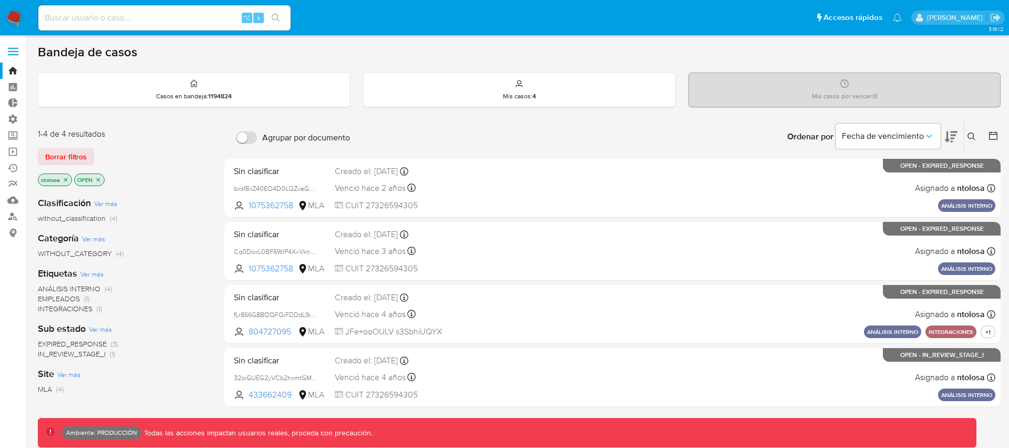
click at [152, 26] on div "⌥ s" at bounding box center [164, 17] width 252 height 25
click at [156, 9] on div "⌥ s" at bounding box center [164, 17] width 252 height 25
click at [157, 15] on input at bounding box center [164, 18] width 252 height 14
type input "fravega"
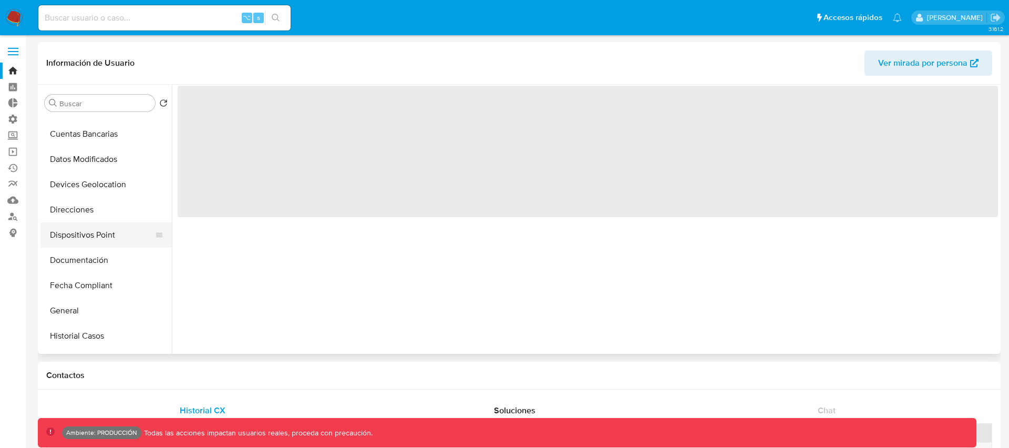
select select "10"
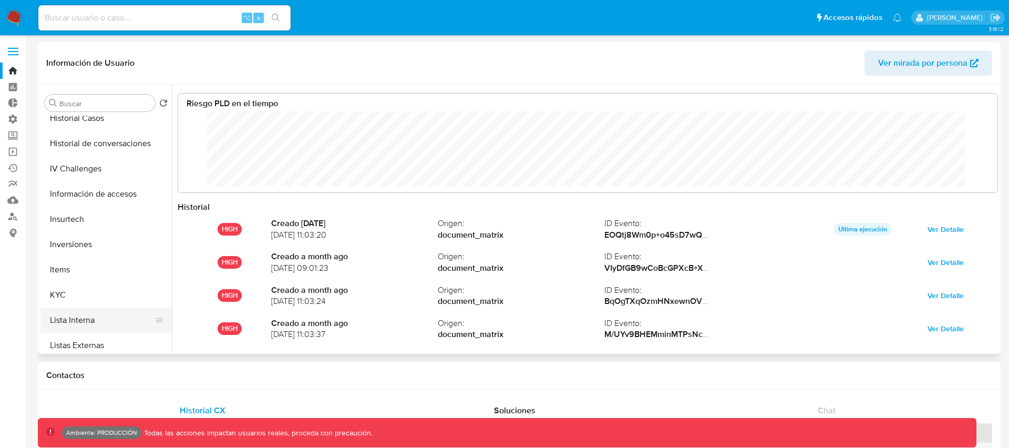
scroll to position [79, 799]
click at [67, 295] on button "KYC" at bounding box center [101, 294] width 123 height 25
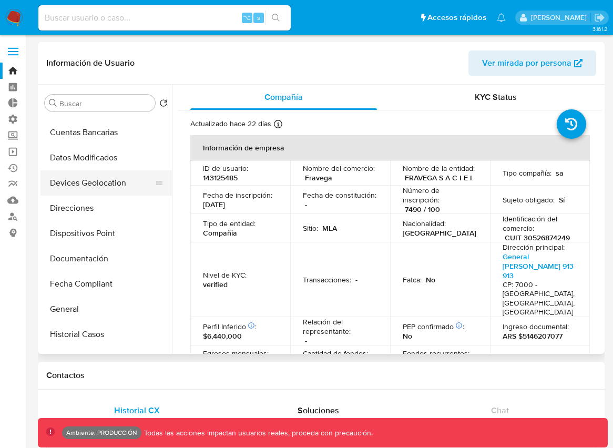
scroll to position [146, 0]
click at [88, 160] on button "Datos Modificados" at bounding box center [105, 158] width 131 height 25
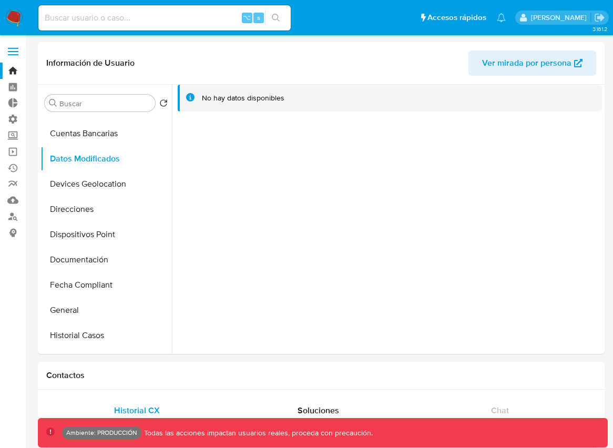
click at [115, 18] on input at bounding box center [164, 18] width 252 height 14
paste input "LASALAJULI"
type input "LASALAJULI"
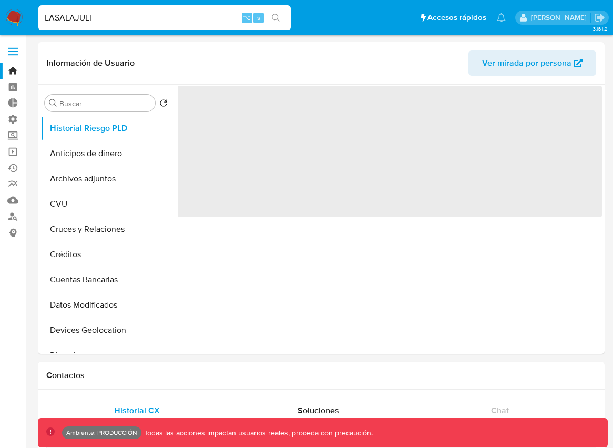
select select "10"
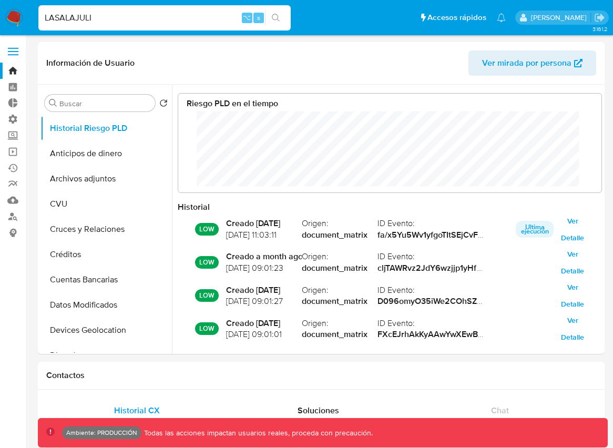
scroll to position [79, 402]
click at [83, 307] on button "Datos Modificados" at bounding box center [101, 304] width 123 height 25
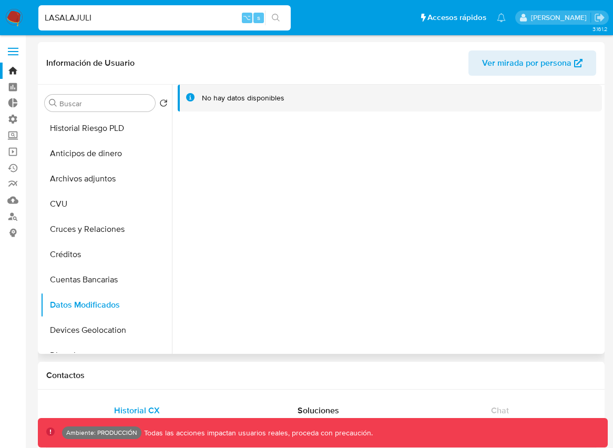
click at [514, 62] on span "Ver mirada por persona" at bounding box center [526, 62] width 89 height 25
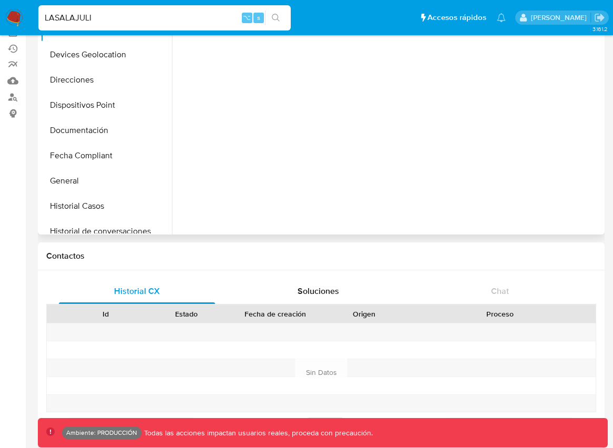
scroll to position [158, 0]
click at [80, 182] on button "General" at bounding box center [101, 179] width 123 height 25
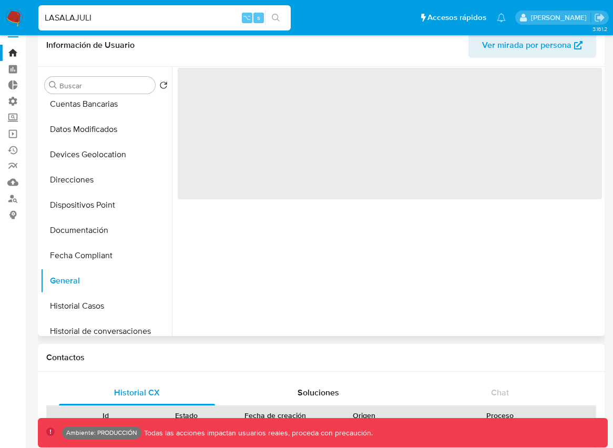
scroll to position [0, 0]
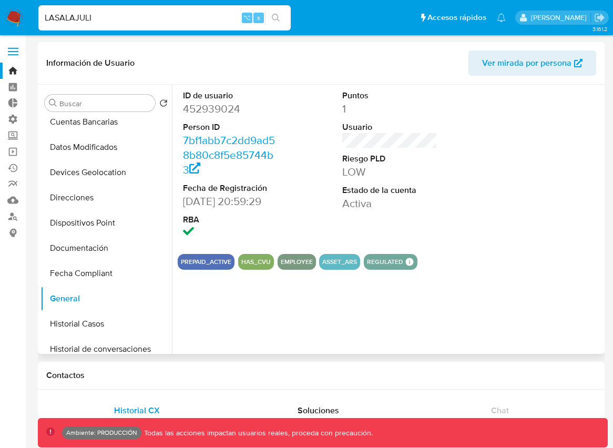
click at [219, 110] on dd "452939024" at bounding box center [231, 108] width 96 height 15
copy dd "452939024"
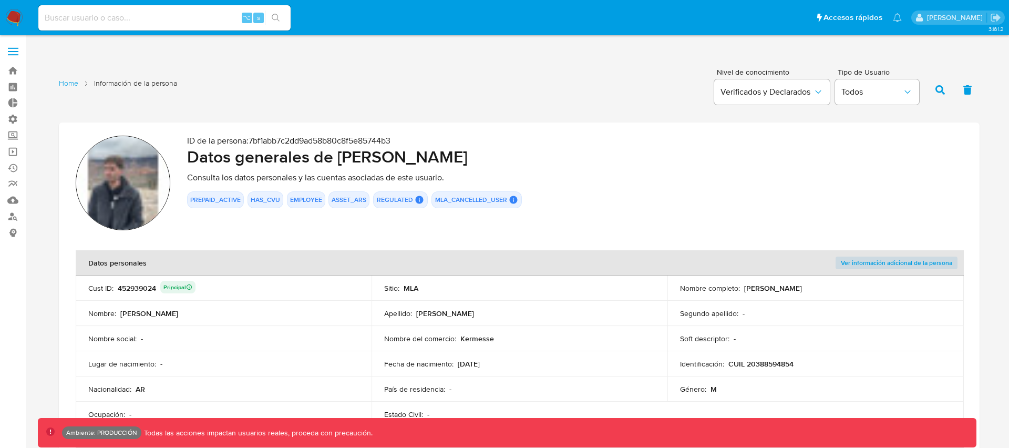
click at [136, 288] on div "452939024 Principal" at bounding box center [157, 288] width 78 height 15
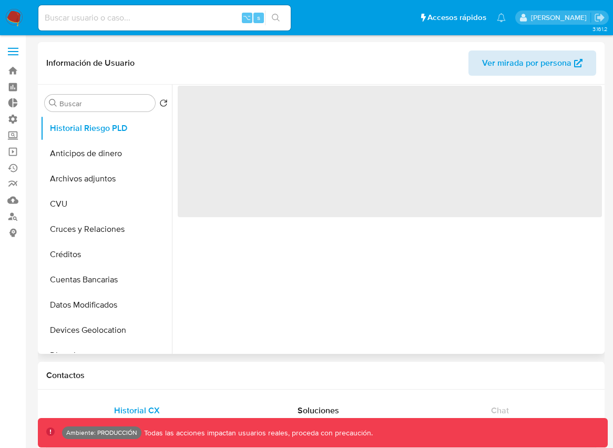
select select "10"
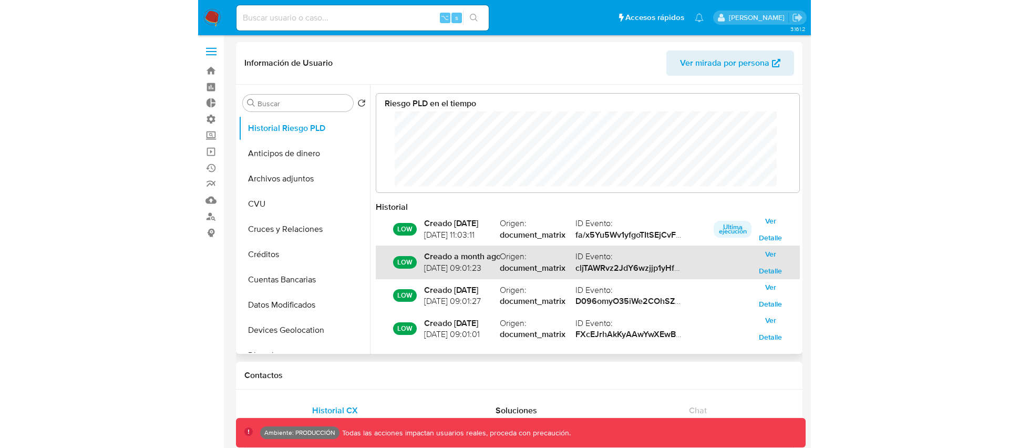
scroll to position [79, 799]
